Goal: Information Seeking & Learning: Check status

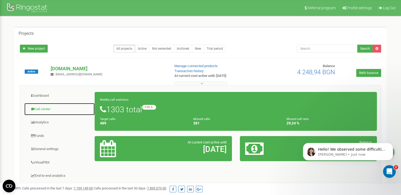
click at [45, 114] on link "Call center" at bounding box center [59, 109] width 71 height 13
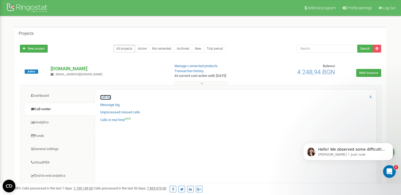
click at [111, 100] on link "Call log" at bounding box center [105, 97] width 11 height 5
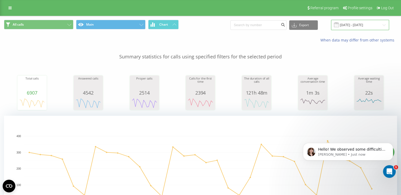
click at [356, 24] on input "[DATE] - [DATE]" at bounding box center [360, 25] width 58 height 10
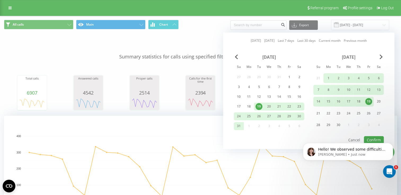
click at [367, 101] on div "19" at bounding box center [368, 102] width 7 height 7
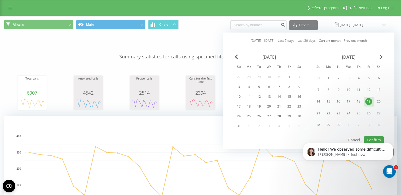
click at [367, 101] on div "19" at bounding box center [368, 102] width 7 height 7
drag, startPoint x: 662, startPoint y: 234, endPoint x: 369, endPoint y: 138, distance: 308.8
click at [369, 138] on body "Hello! We observed some difficulties in the personal account due to the hosting…" at bounding box center [348, 156] width 102 height 45
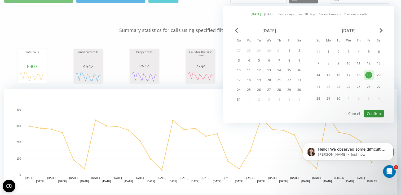
click at [373, 112] on button "Confirm" at bounding box center [374, 114] width 20 height 8
type input "[DATE] - [DATE]"
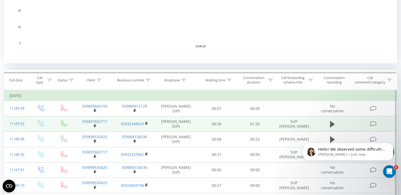
scroll to position [159, 0]
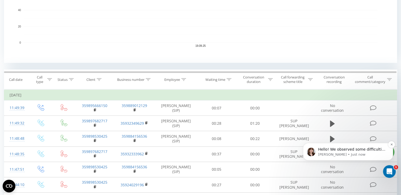
click at [328, 152] on p "Hello! We observed some difficulties in the personal account due to the hosting…" at bounding box center [352, 149] width 68 height 5
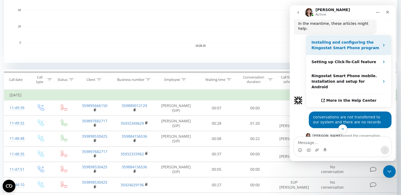
scroll to position [235, 0]
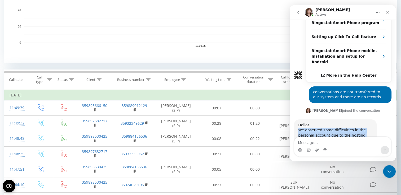
drag, startPoint x: 299, startPoint y: 104, endPoint x: 357, endPoint y: 121, distance: 60.7
click at [357, 123] on div "Hello! We observed some difficulties in the personal account due to the hosting…" at bounding box center [335, 138] width 74 height 31
copy div "We observed some difficulties in the personal account due to the hosting provid…"
click at [319, 128] on div "We observed some difficulties in the personal account due to the hosting provid…" at bounding box center [335, 138] width 74 height 21
drag, startPoint x: 298, startPoint y: 99, endPoint x: 363, endPoint y: 122, distance: 69.0
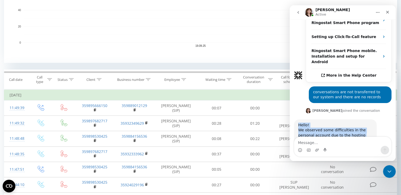
click at [363, 123] on div "Hello! We observed some difficulties in the personal account due to the hosting…" at bounding box center [335, 138] width 74 height 31
copy div "Hello! We observed some difficulties in the personal account due to the hosting…"
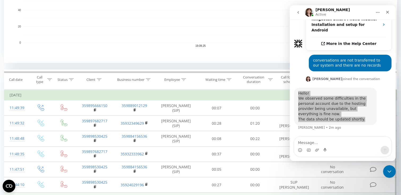
scroll to position [168, 0]
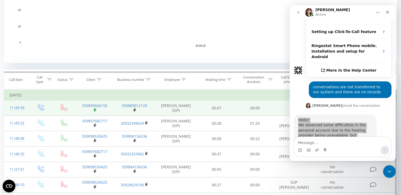
click at [94, 111] on rect at bounding box center [95, 110] width 2 height 2
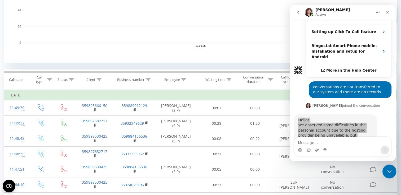
drag, startPoint x: 386, startPoint y: 173, endPoint x: 754, endPoint y: 325, distance: 397.6
click at [386, 173] on icon "Close Intercom Messenger" at bounding box center [388, 171] width 6 height 6
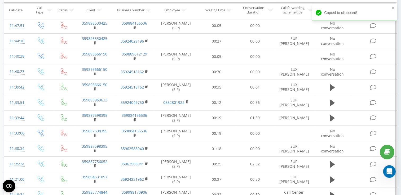
scroll to position [318, 0]
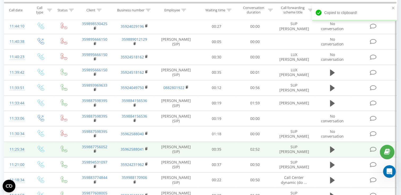
click at [93, 150] on td "359887756052" at bounding box center [95, 149] width 40 height 15
click at [94, 151] on rect at bounding box center [95, 151] width 2 height 2
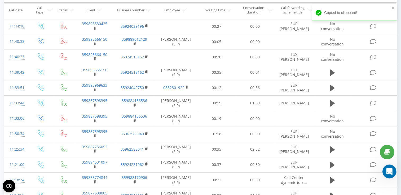
click at [388, 172] on icon "Open Intercom Messenger" at bounding box center [388, 171] width 9 height 9
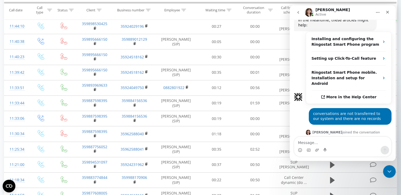
scroll to position [168, 0]
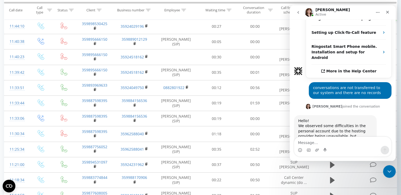
click at [326, 144] on textarea "Message…" at bounding box center [342, 141] width 97 height 9
type textarea "Will they update or will we have to manually add the registrations?"
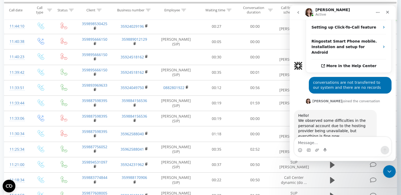
scroll to position [190, 0]
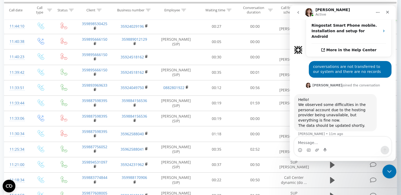
click at [386, 170] on icon "Close Intercom Messenger" at bounding box center [388, 171] width 6 height 6
